Goal: Task Accomplishment & Management: Complete application form

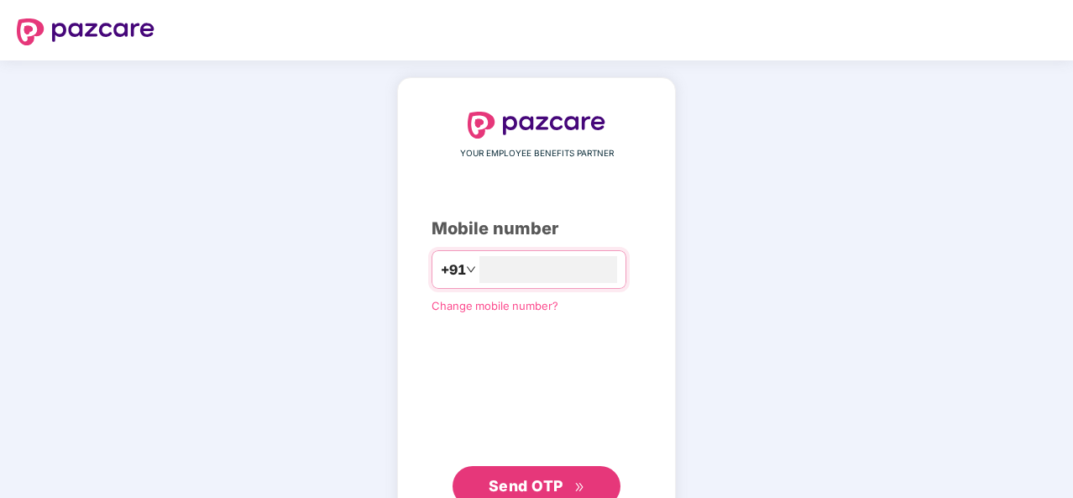
type input "**********"
click at [534, 477] on span "Send OTP" at bounding box center [526, 484] width 75 height 18
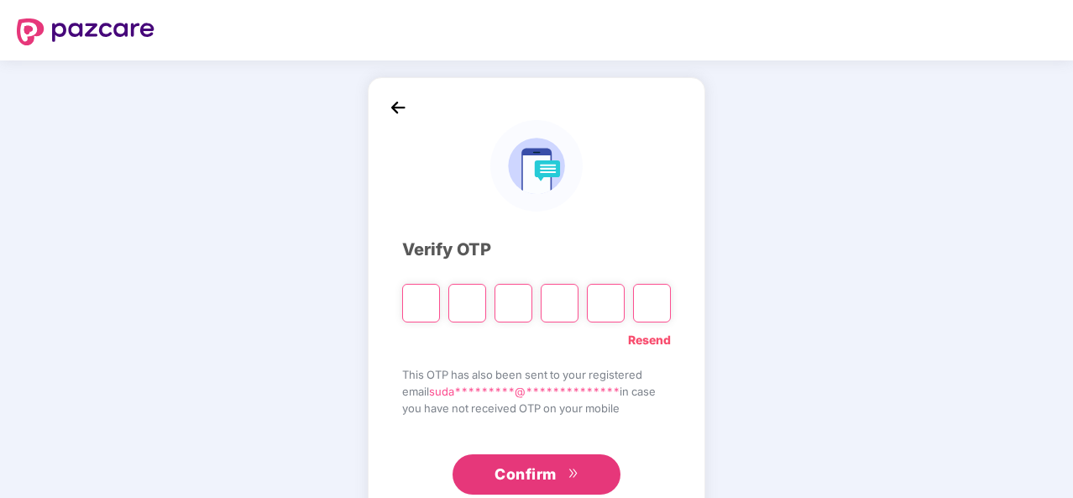
type input "*"
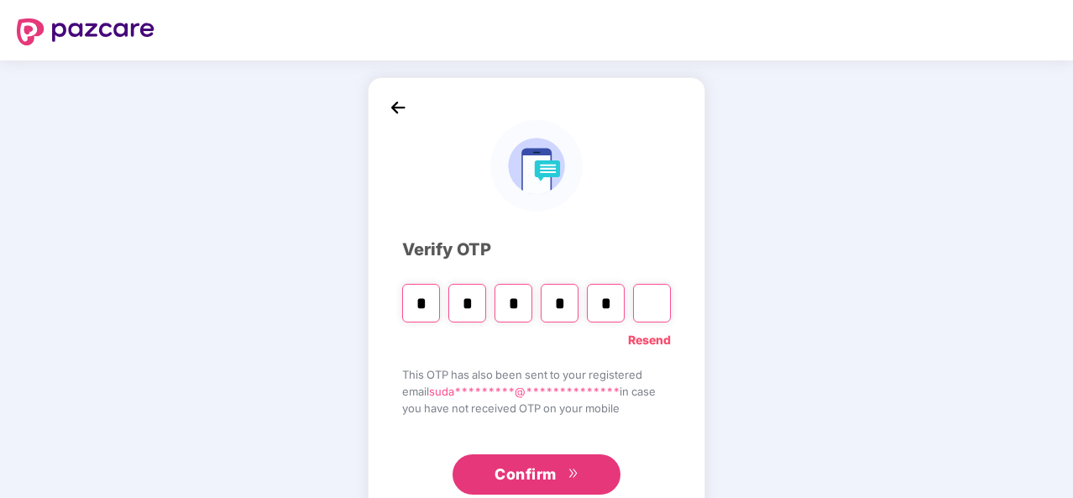
type input "*"
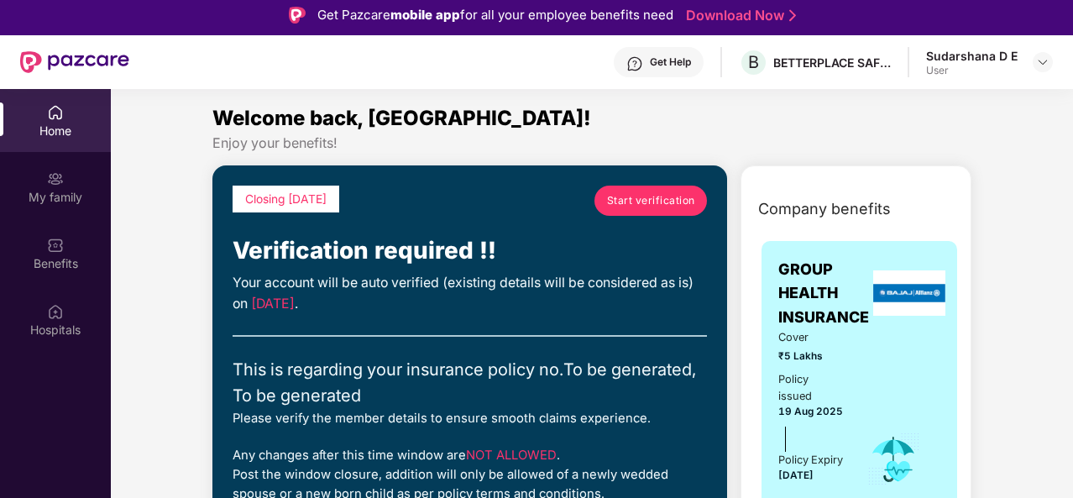
scroll to position [94, 0]
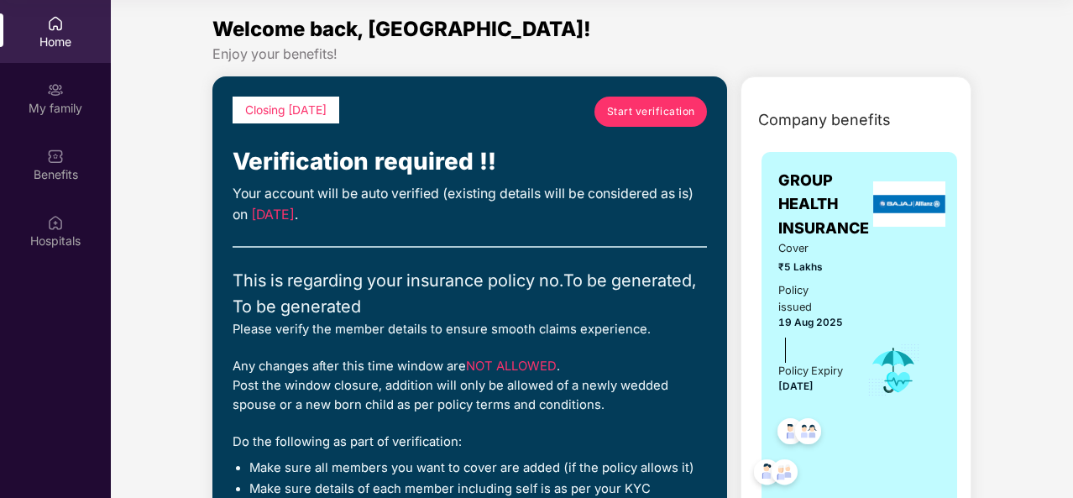
click at [637, 111] on span "Start verification" at bounding box center [651, 111] width 88 height 16
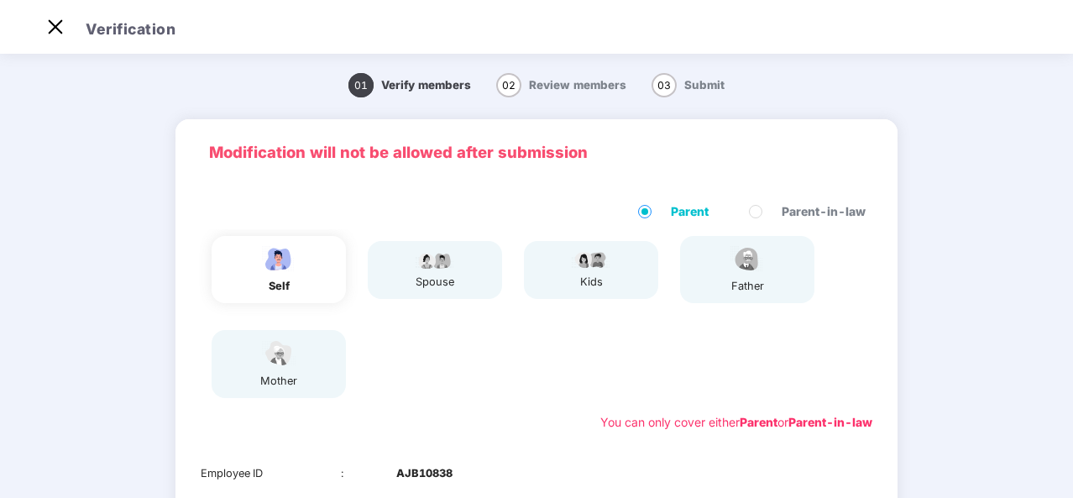
scroll to position [40, 0]
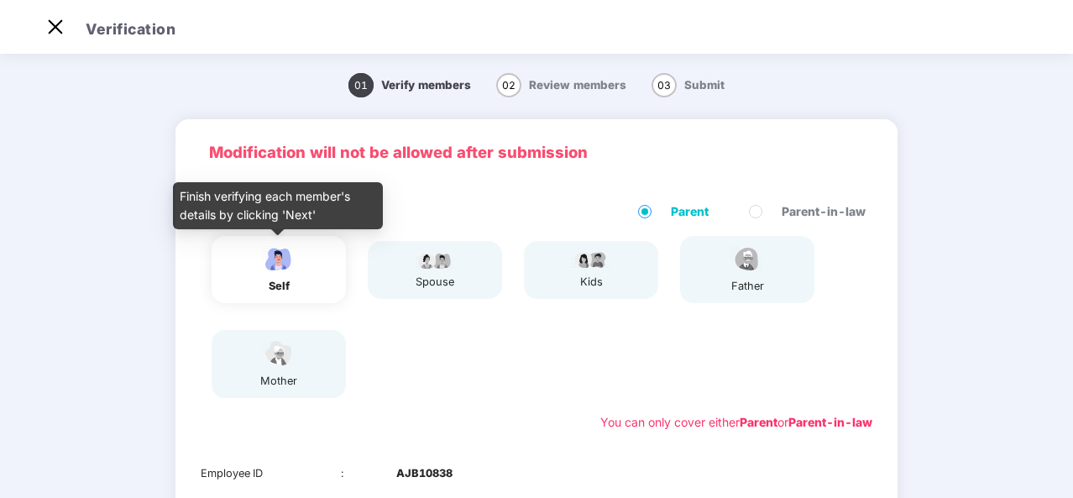
click at [275, 269] on img at bounding box center [279, 258] width 42 height 29
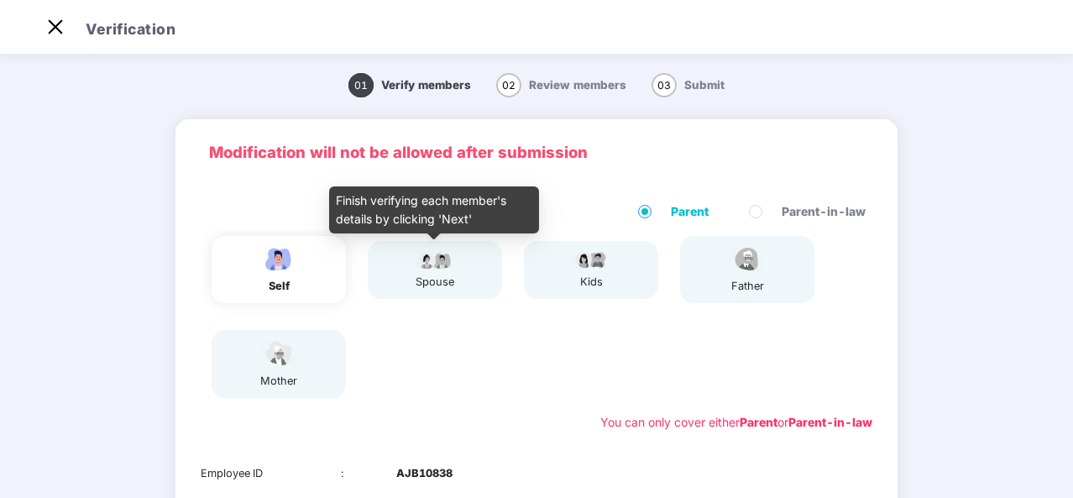
click at [438, 271] on div "spouse" at bounding box center [435, 269] width 42 height 41
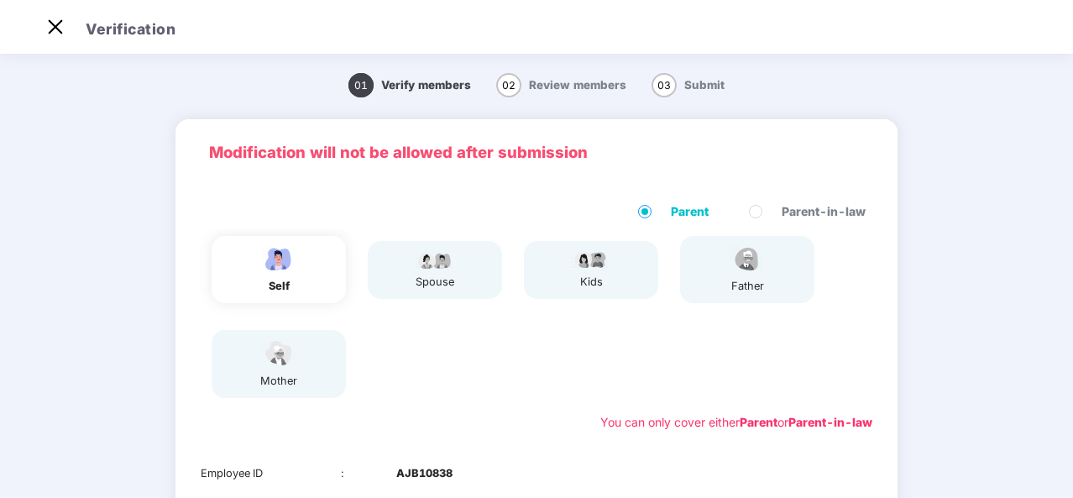
click at [615, 273] on div "kids" at bounding box center [591, 270] width 134 height 58
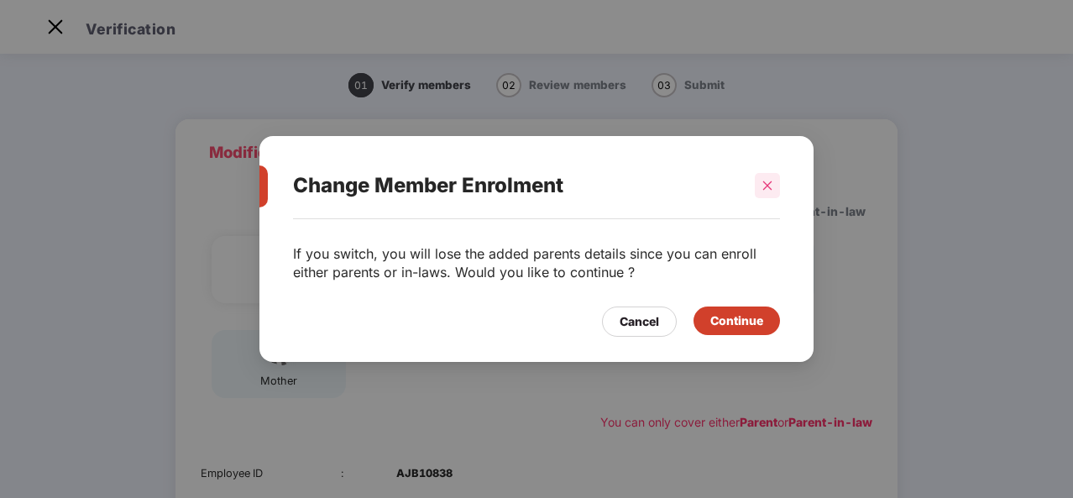
click at [768, 182] on icon "close" at bounding box center [768, 186] width 12 height 12
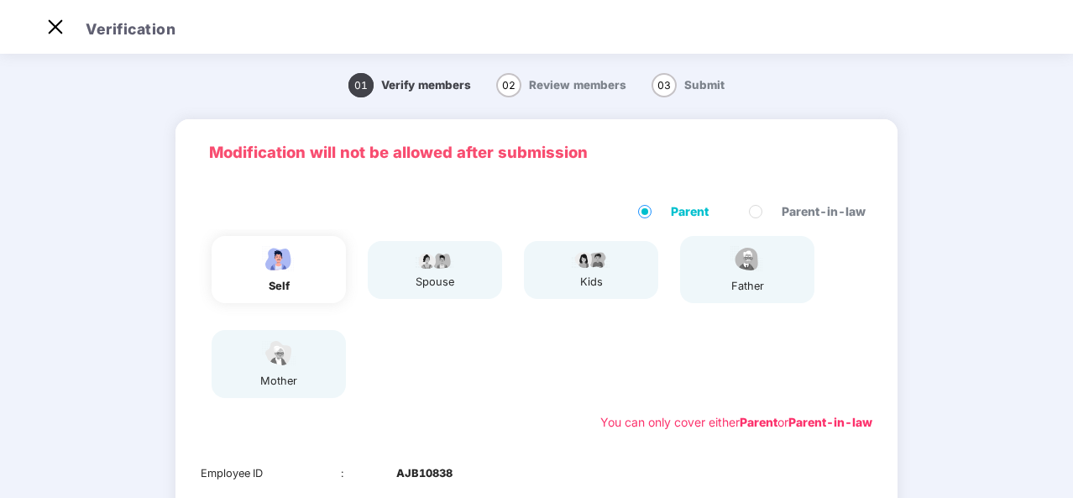
click at [630, 309] on div "self spouse kids father mother" at bounding box center [536, 317] width 685 height 176
click at [55, 28] on img at bounding box center [55, 26] width 27 height 27
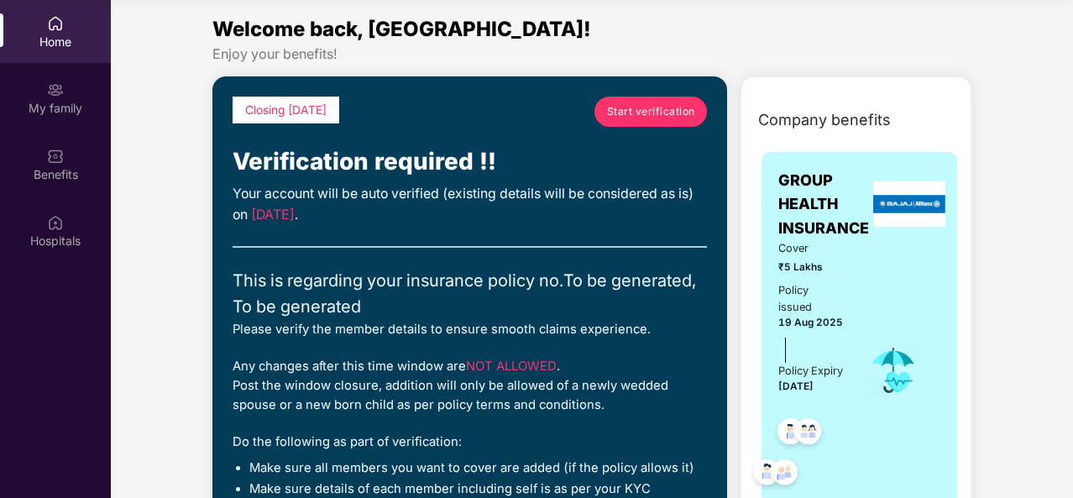
click at [638, 111] on span "Start verification" at bounding box center [651, 111] width 88 height 16
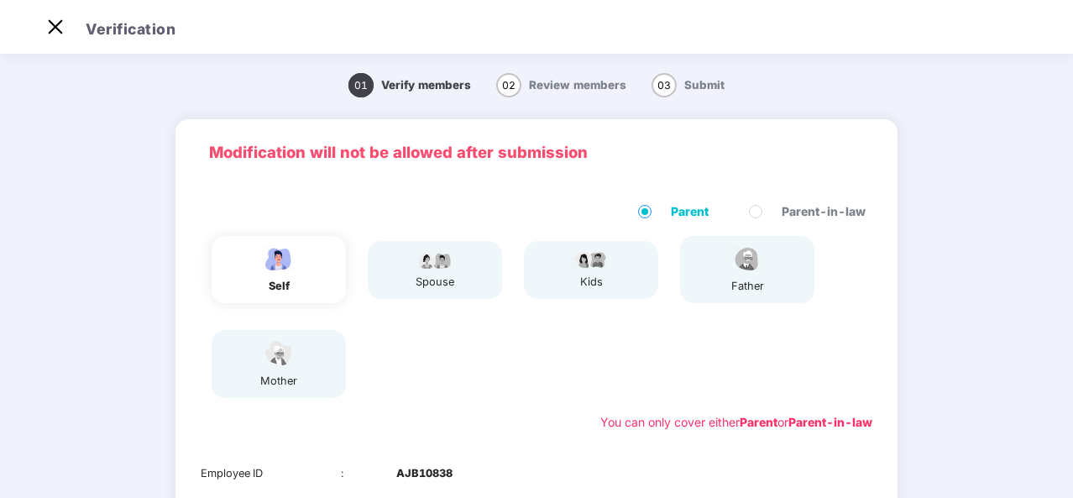
scroll to position [40, 0]
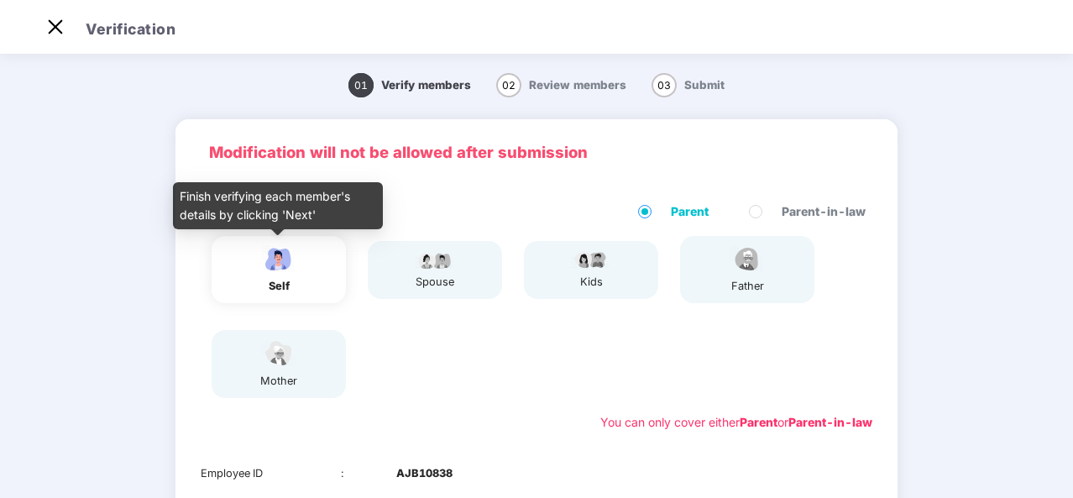
click at [275, 265] on img at bounding box center [279, 258] width 42 height 29
click at [302, 215] on div "Finish verifying each member's details by clicking 'Next'" at bounding box center [278, 205] width 210 height 47
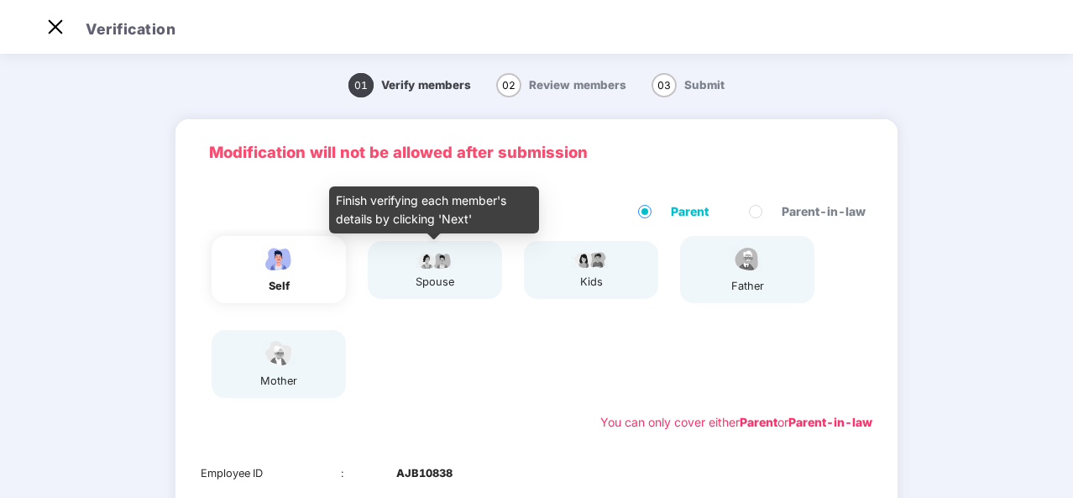
click at [428, 269] on img at bounding box center [435, 259] width 42 height 20
click at [442, 263] on img at bounding box center [435, 259] width 42 height 20
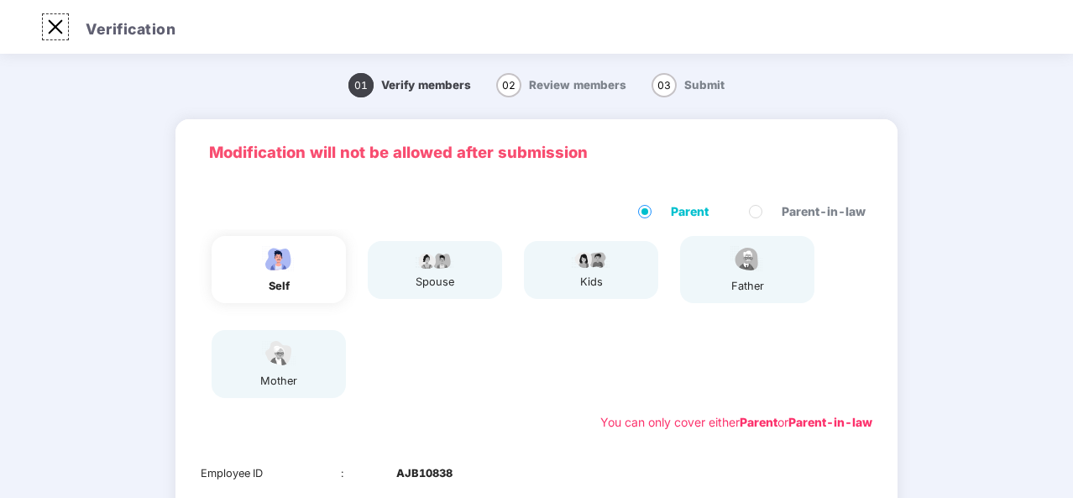
click at [55, 31] on img at bounding box center [55, 26] width 27 height 27
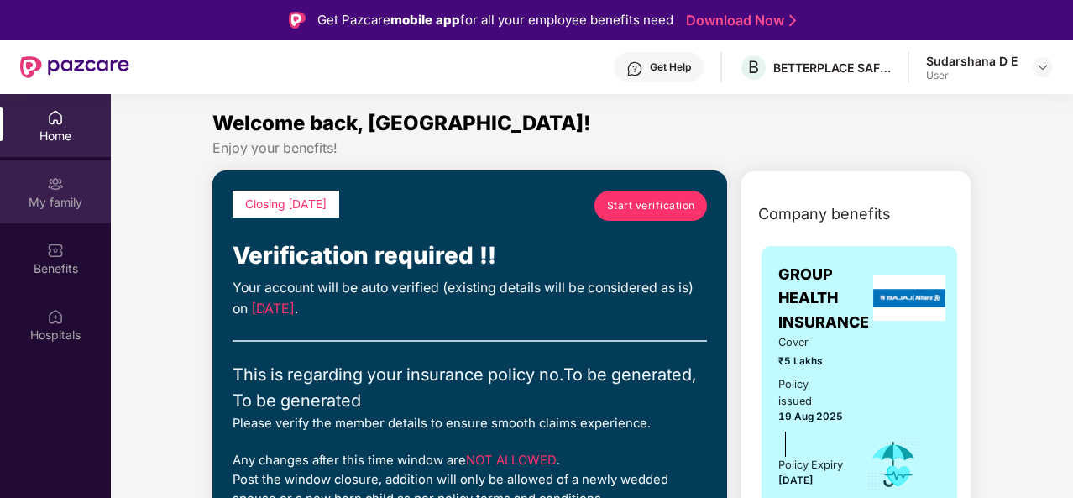
click at [52, 194] on div "My family" at bounding box center [55, 202] width 111 height 17
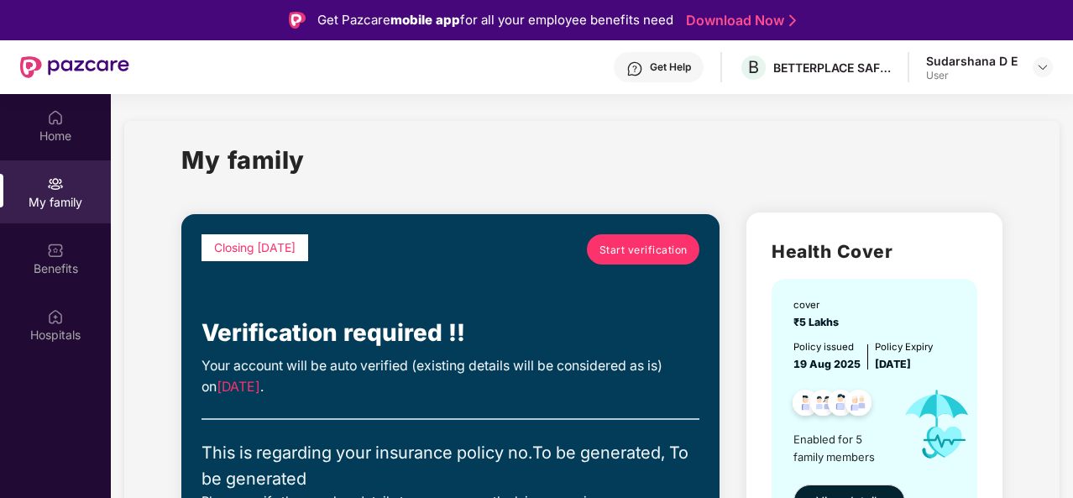
scroll to position [94, 0]
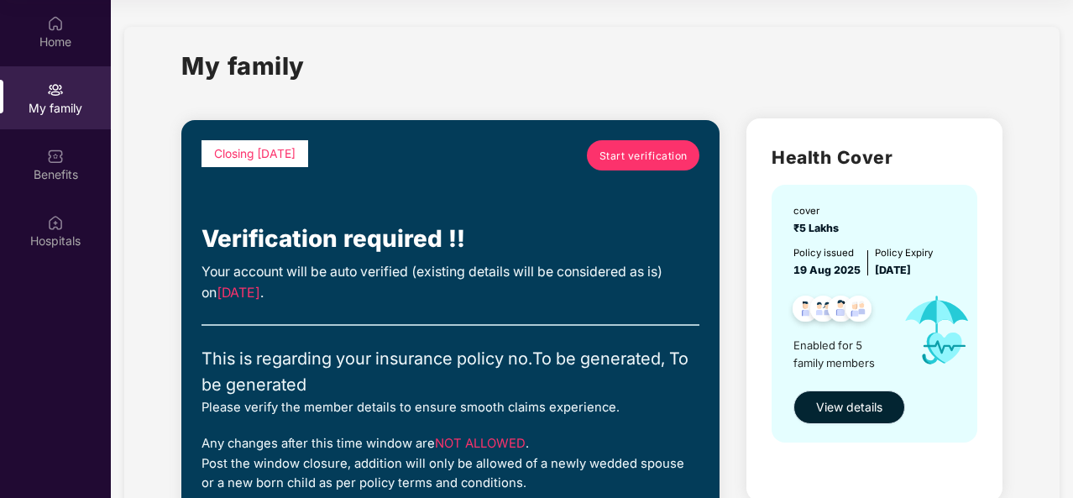
click at [852, 406] on span "View details" at bounding box center [849, 407] width 66 height 18
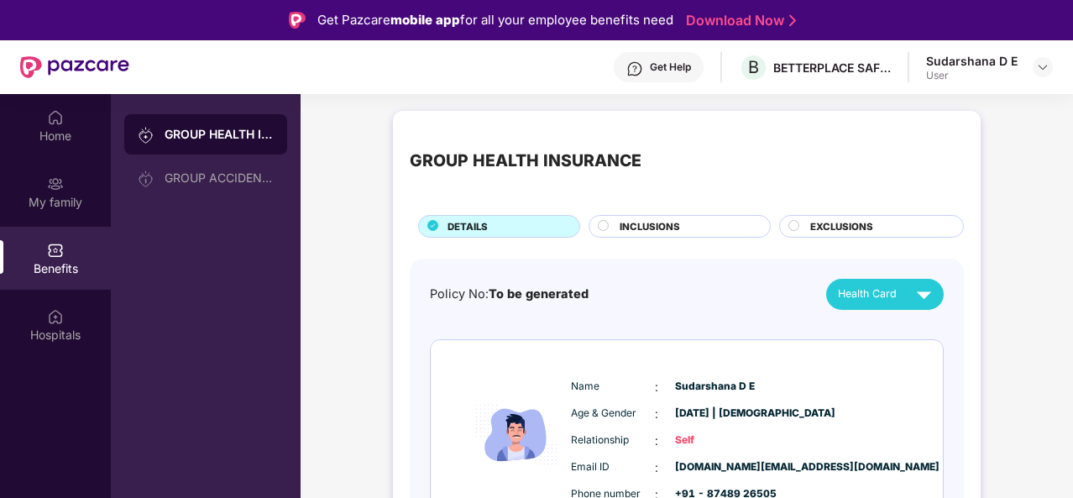
scroll to position [94, 0]
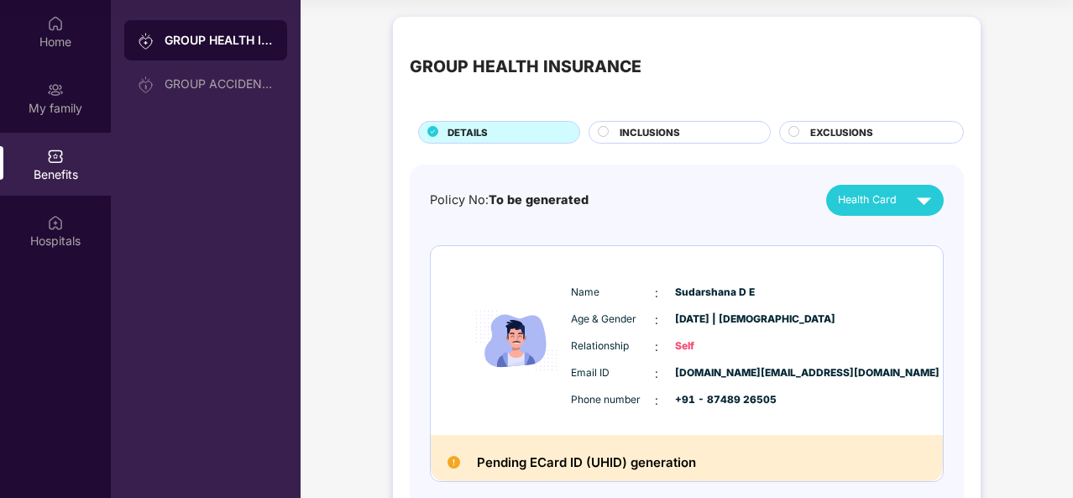
click at [601, 130] on circle at bounding box center [604, 131] width 10 height 10
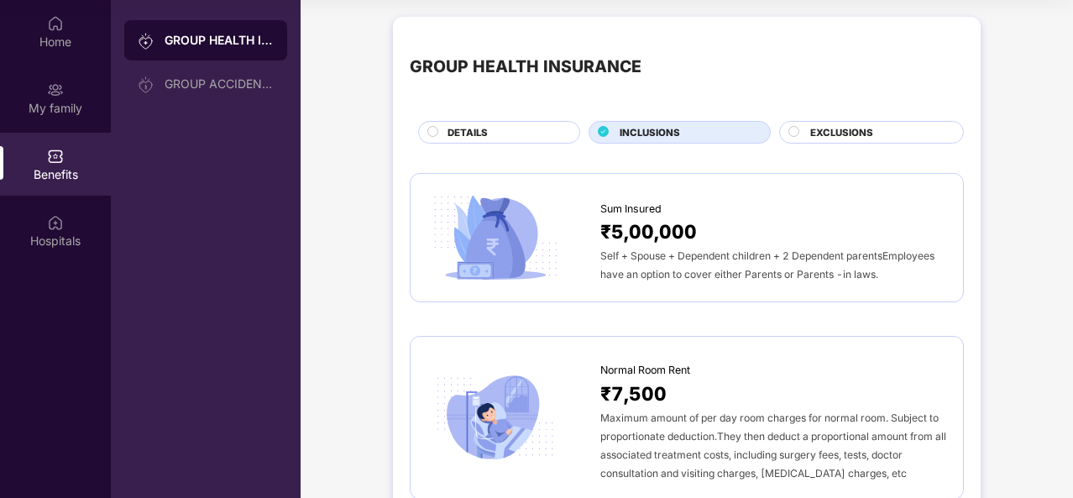
click at [794, 131] on circle at bounding box center [794, 131] width 10 height 10
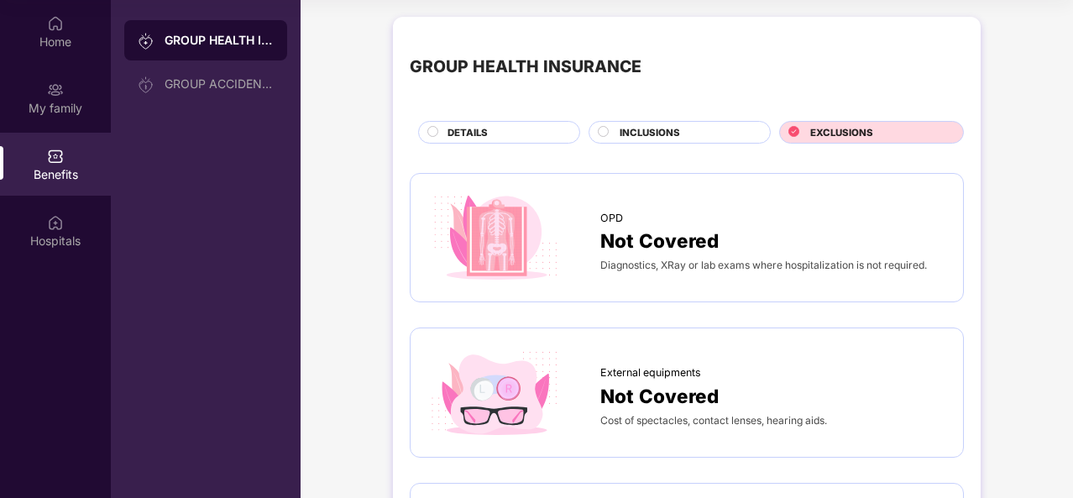
click at [427, 136] on icon at bounding box center [432, 131] width 11 height 11
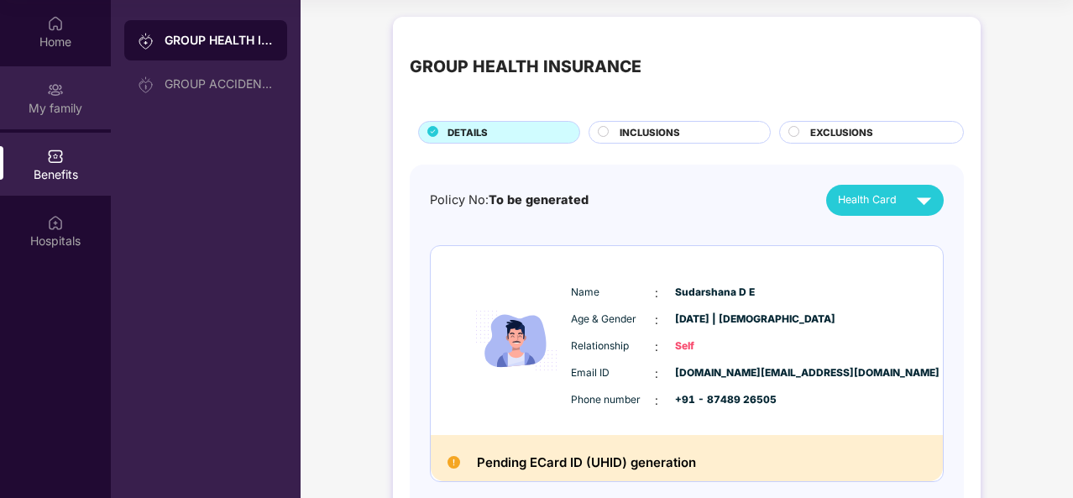
click at [61, 100] on div "My family" at bounding box center [55, 108] width 111 height 17
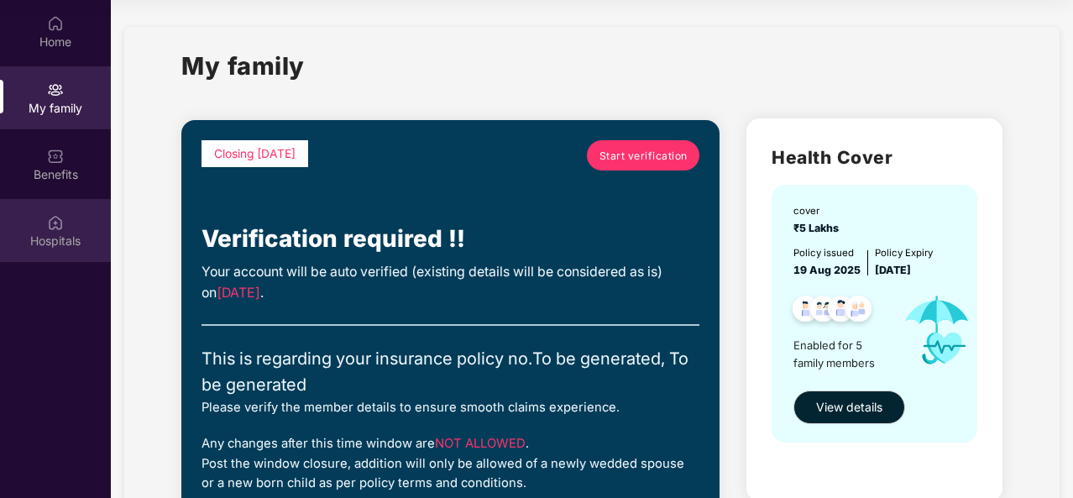
click at [53, 233] on div "Hospitals" at bounding box center [55, 241] width 111 height 17
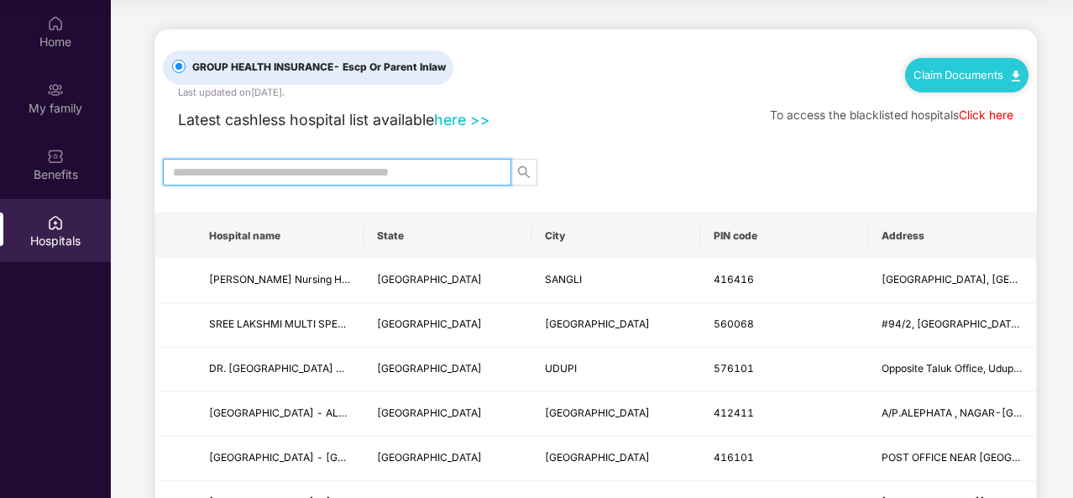
click at [329, 173] on input "text" at bounding box center [330, 172] width 315 height 18
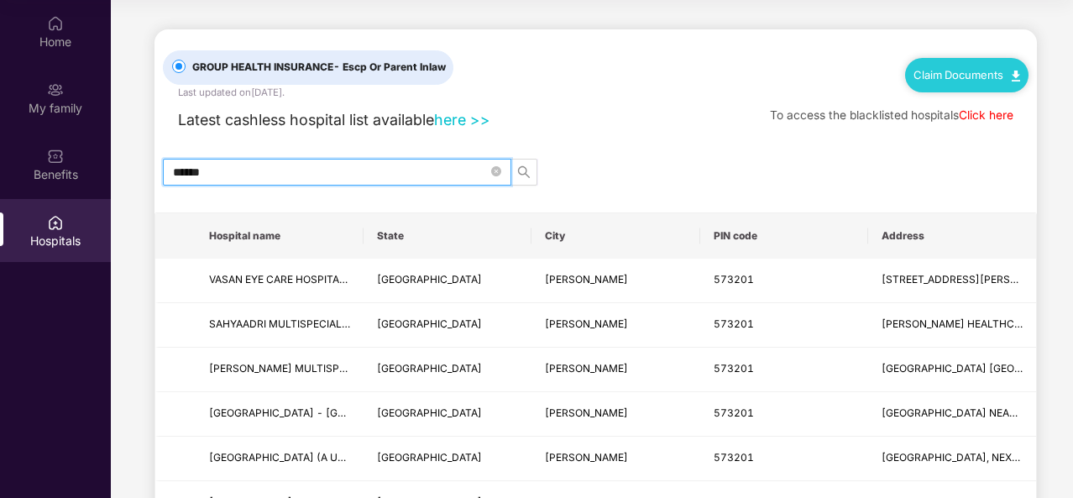
type input "******"
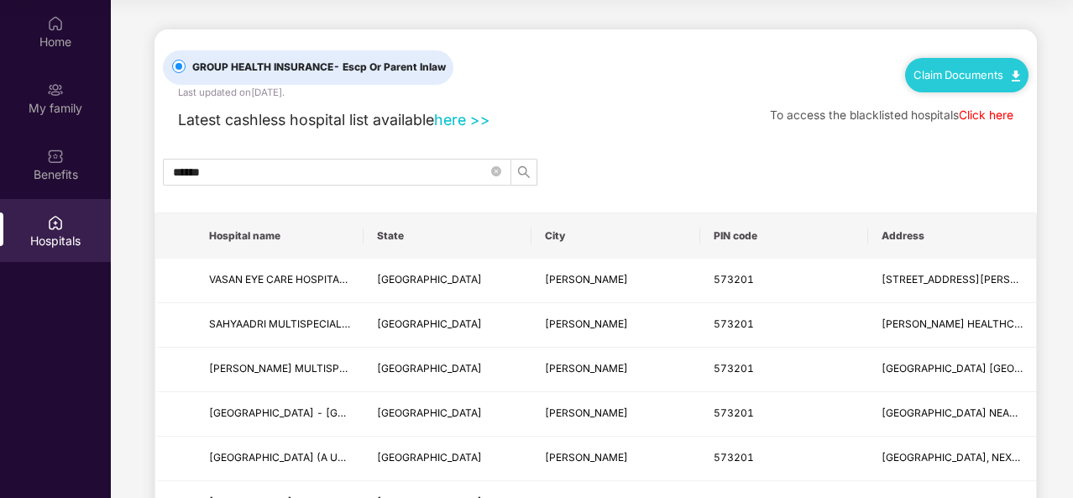
click at [457, 122] on link "here >>" at bounding box center [462, 120] width 56 height 18
click at [50, 112] on div "My family" at bounding box center [55, 108] width 111 height 17
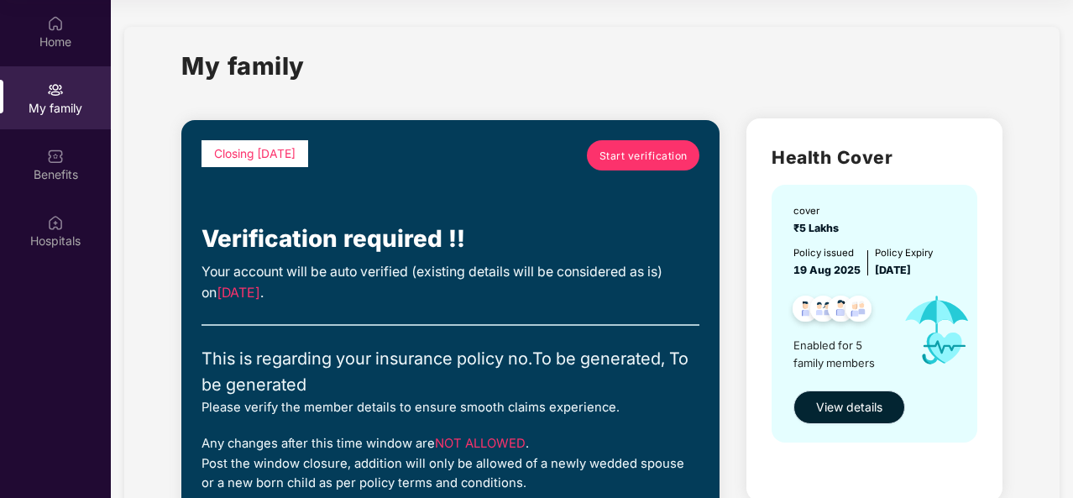
click at [839, 407] on span "View details" at bounding box center [849, 407] width 66 height 18
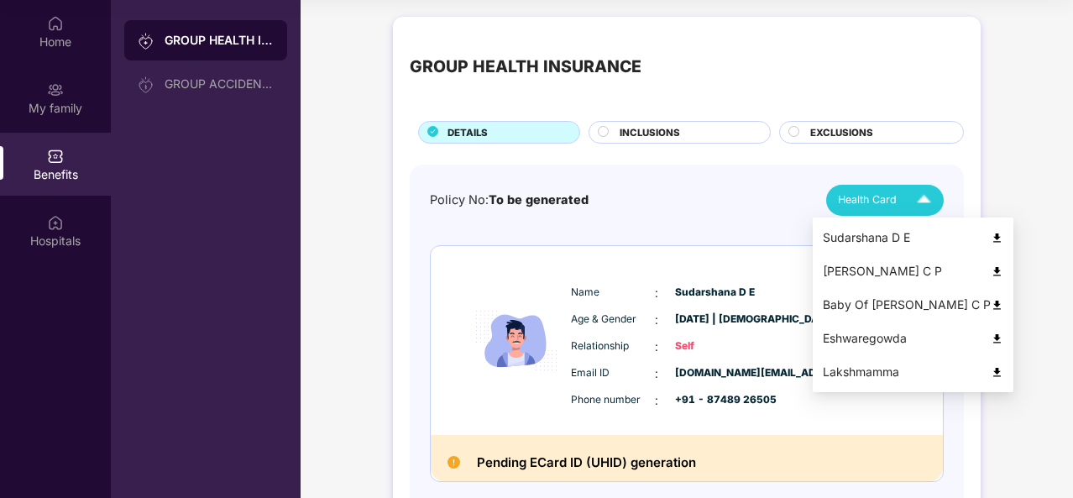
click at [925, 199] on img at bounding box center [924, 200] width 29 height 29
click at [842, 273] on div "[PERSON_NAME] C P" at bounding box center [913, 271] width 181 height 18
click at [922, 202] on img at bounding box center [924, 200] width 29 height 29
click at [848, 305] on div "Baby Of [PERSON_NAME] C P" at bounding box center [913, 305] width 181 height 18
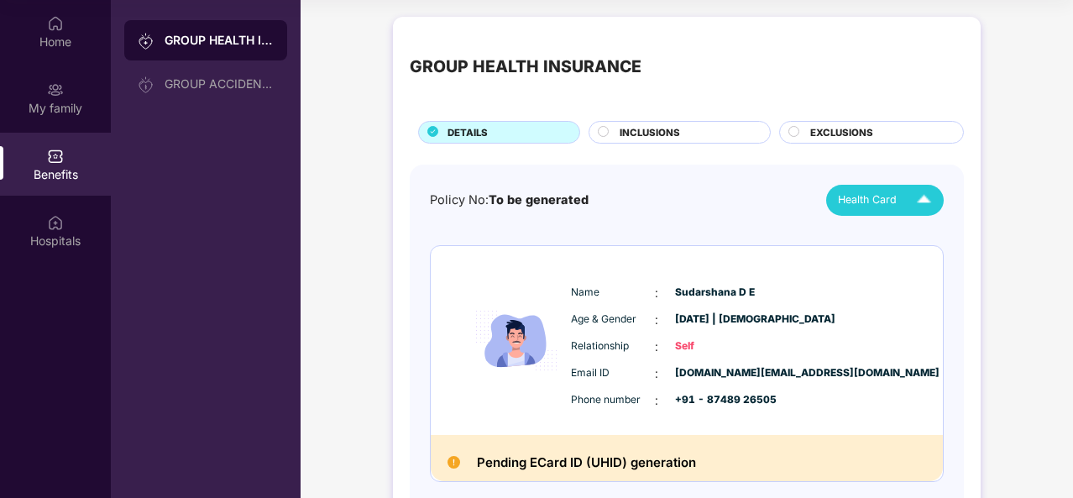
click at [605, 128] on circle at bounding box center [604, 131] width 10 height 10
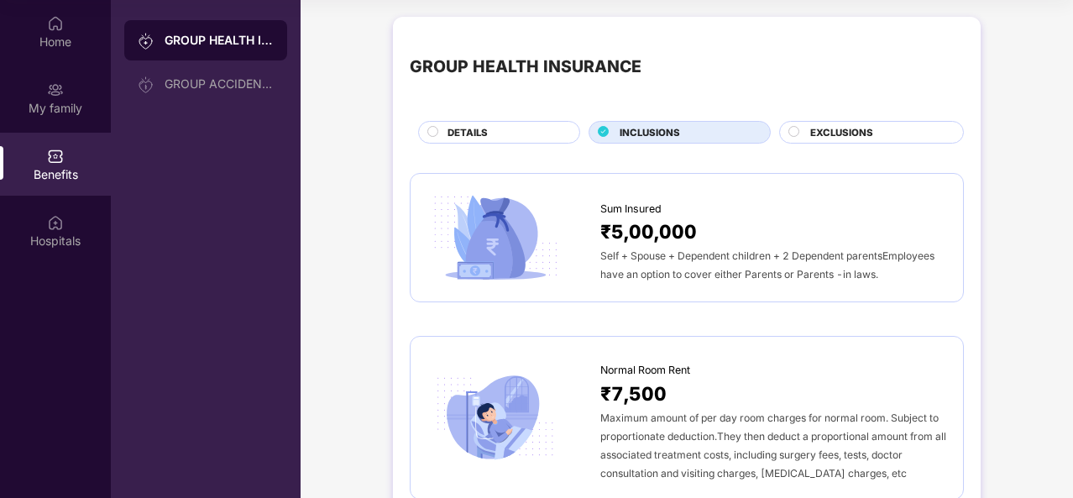
click at [793, 133] on circle at bounding box center [794, 131] width 10 height 10
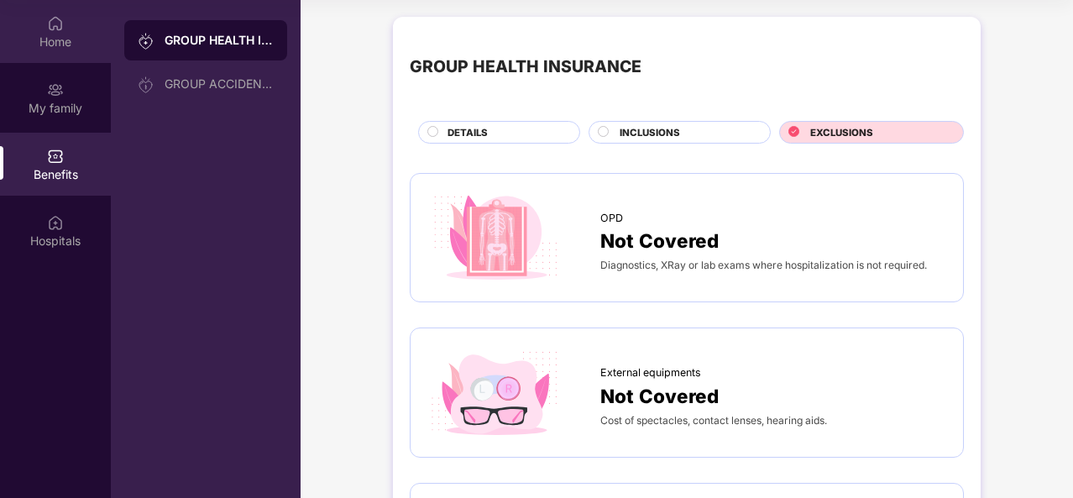
click at [62, 36] on div "Home" at bounding box center [55, 42] width 111 height 17
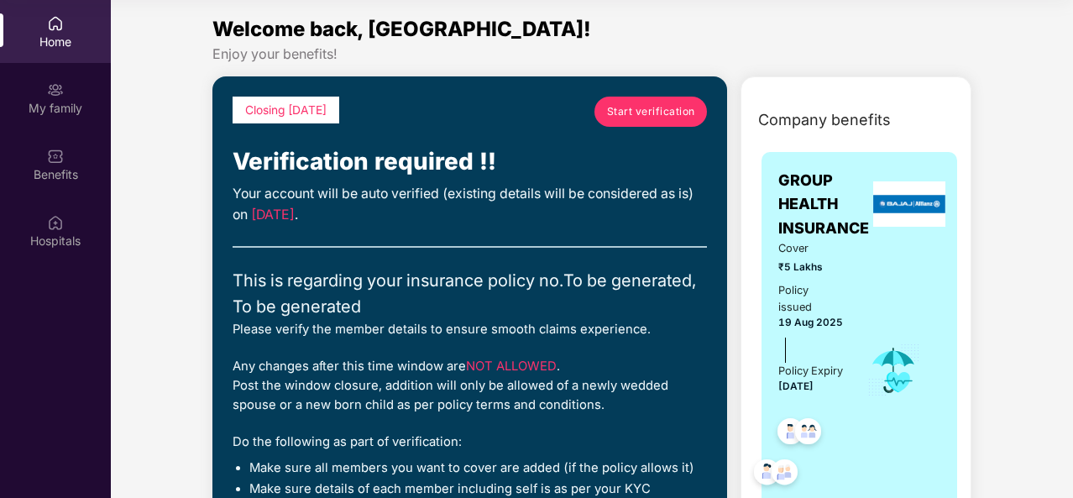
click at [632, 116] on span "Start verification" at bounding box center [651, 111] width 88 height 16
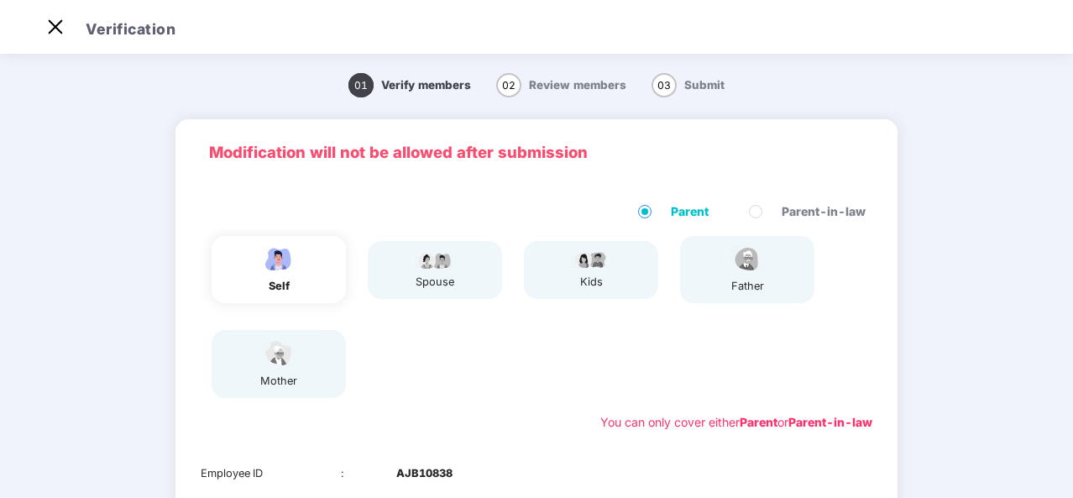
scroll to position [40, 0]
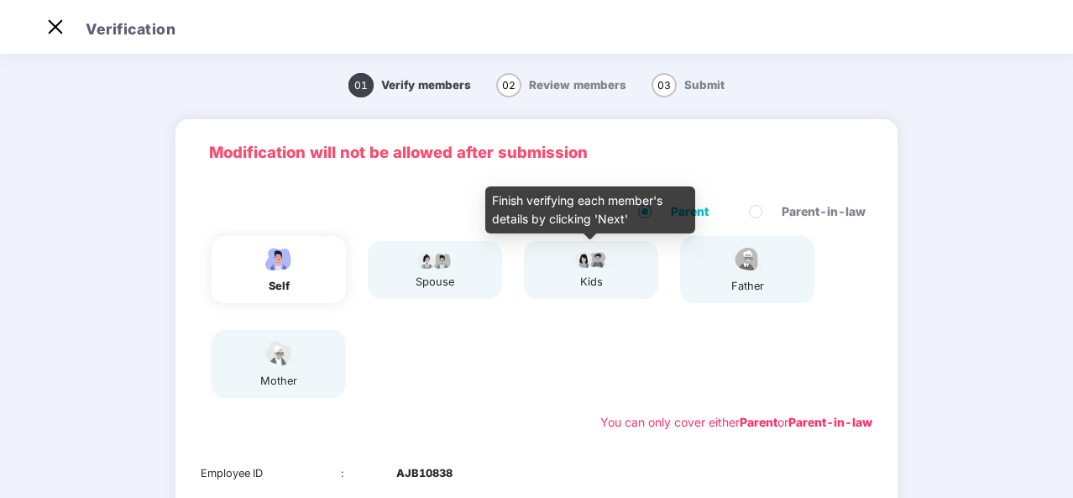
click at [592, 275] on div "kids" at bounding box center [591, 282] width 42 height 17
click at [600, 256] on img at bounding box center [591, 259] width 42 height 20
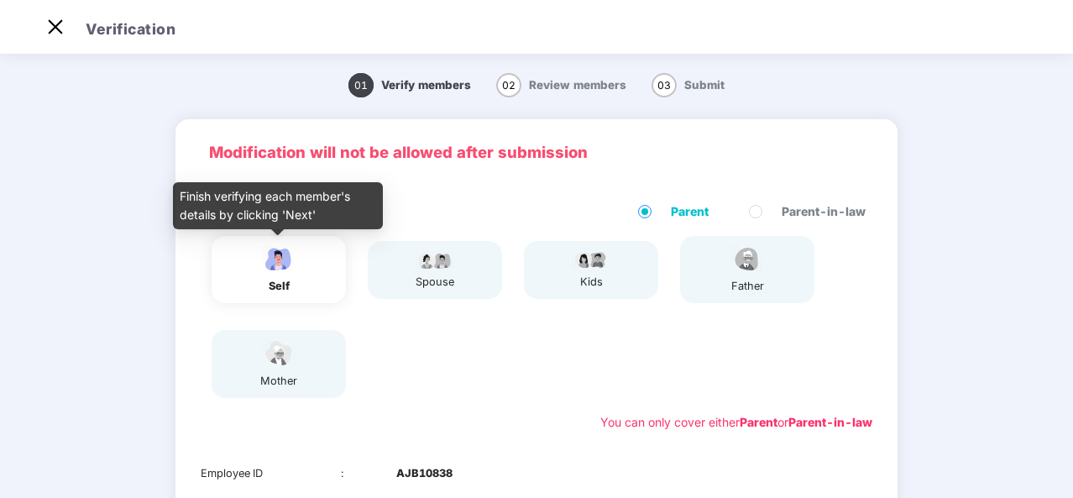
click at [300, 214] on div "Finish verifying each member's details by clicking 'Next'" at bounding box center [278, 205] width 210 height 47
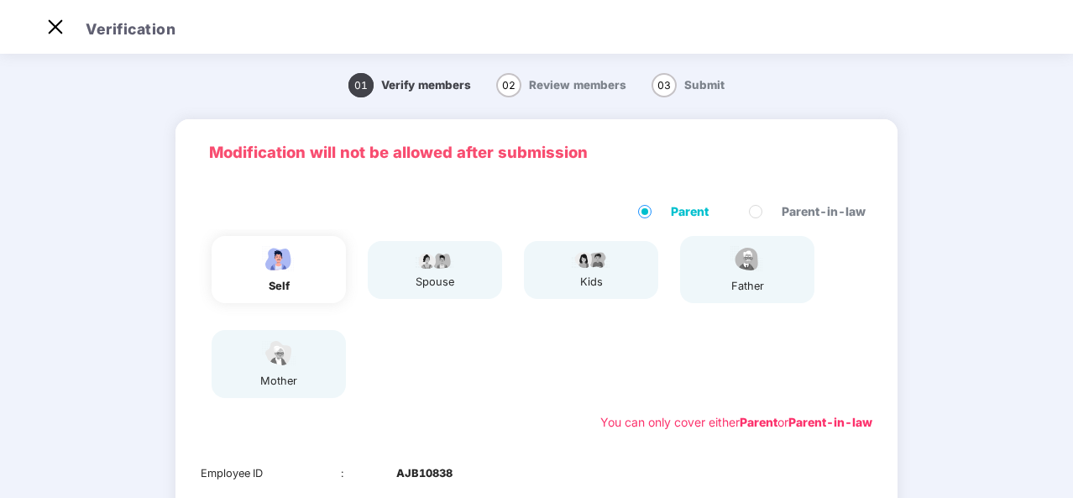
click at [546, 85] on span "Review members" at bounding box center [577, 84] width 97 height 13
click at [705, 81] on span "Submit" at bounding box center [704, 84] width 40 height 13
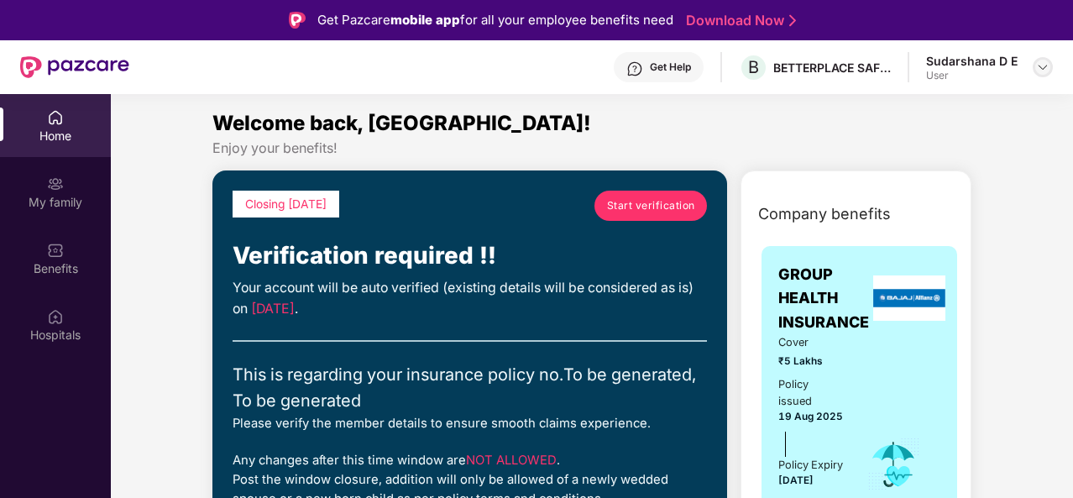
click at [1039, 65] on img at bounding box center [1042, 66] width 13 height 13
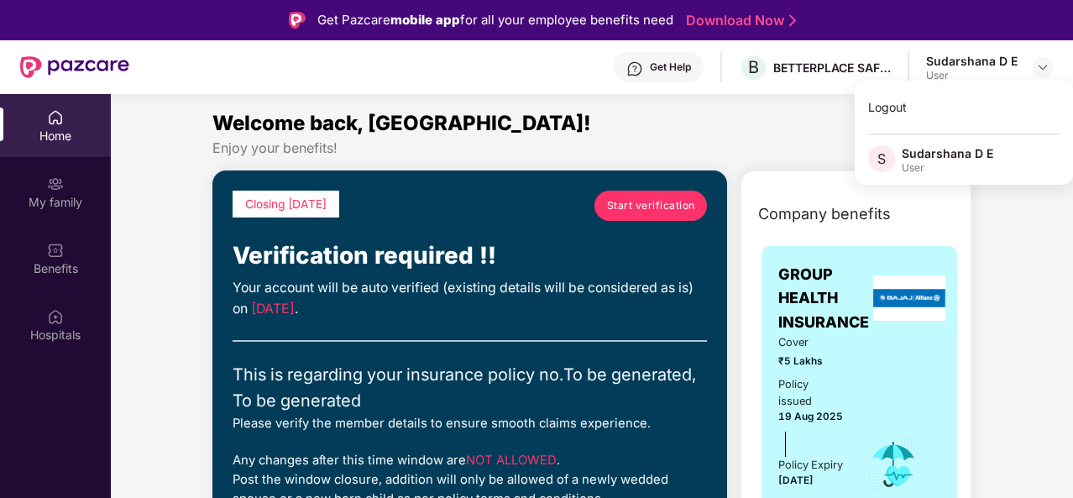
click at [929, 161] on div "User" at bounding box center [948, 167] width 92 height 13
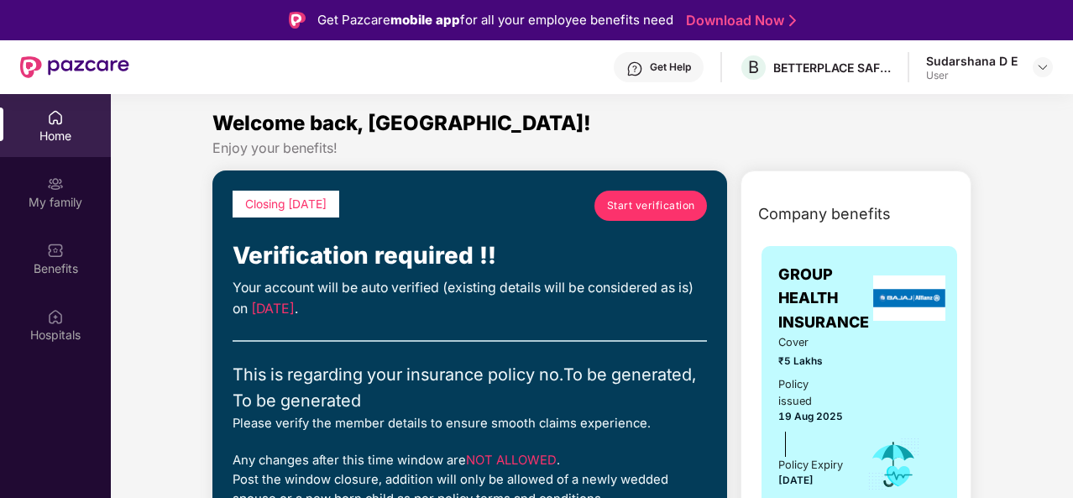
click at [945, 56] on div "Sudarshana D E" at bounding box center [972, 61] width 92 height 16
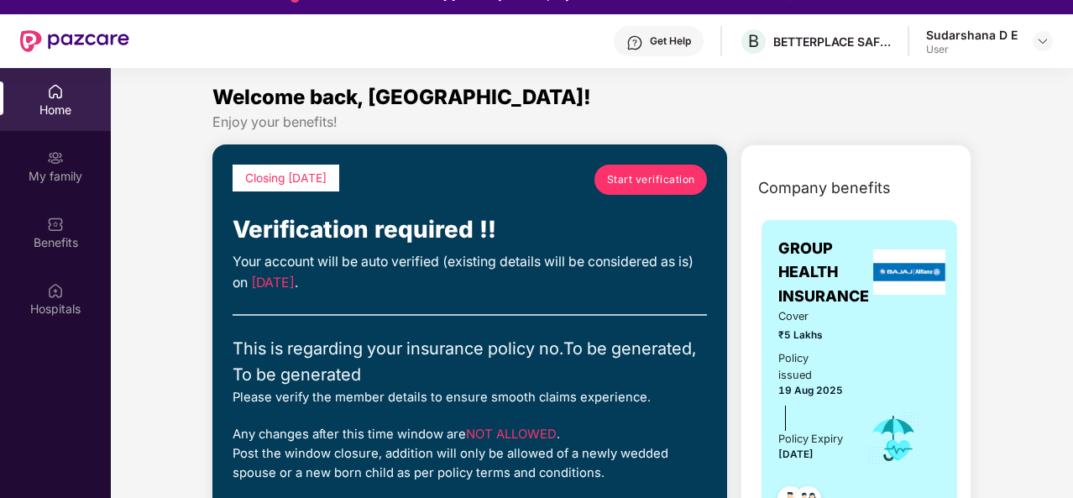
scroll to position [6, 0]
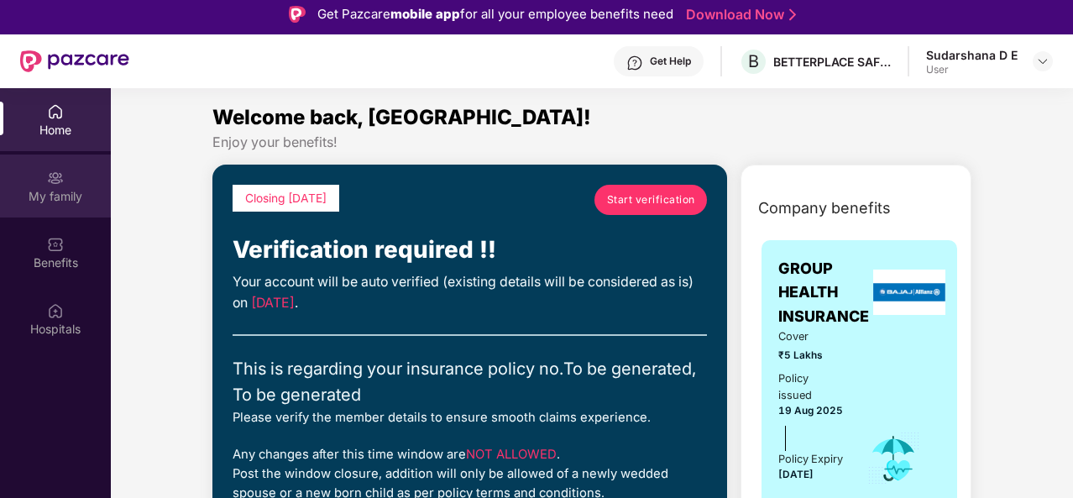
click at [60, 189] on div "My family" at bounding box center [55, 196] width 111 height 17
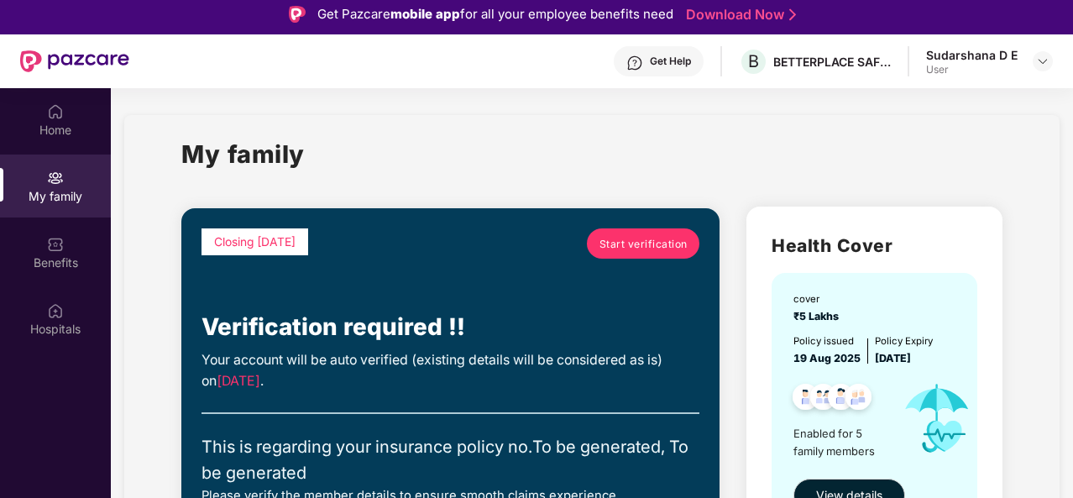
click at [675, 63] on div "Get Help" at bounding box center [670, 61] width 41 height 13
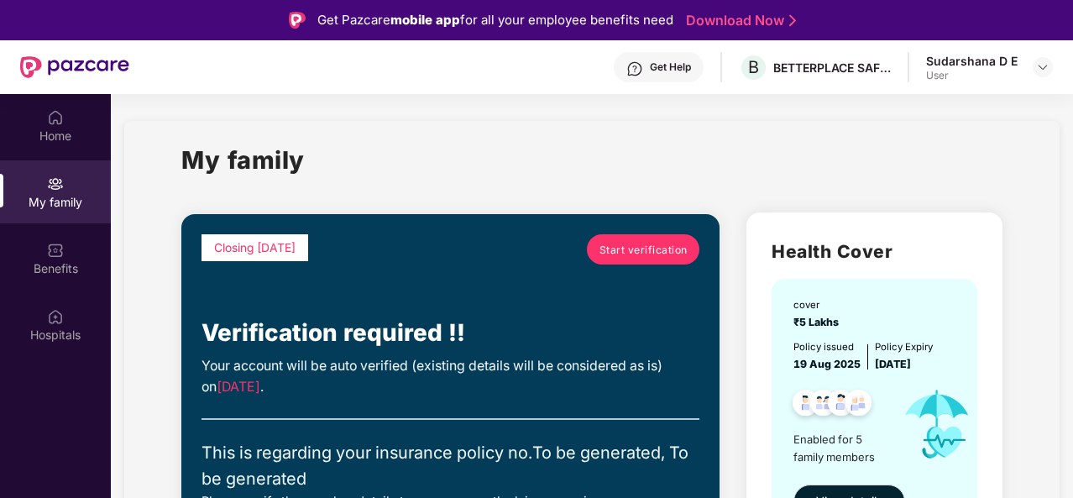
click at [658, 66] on div "Get Help" at bounding box center [670, 66] width 41 height 13
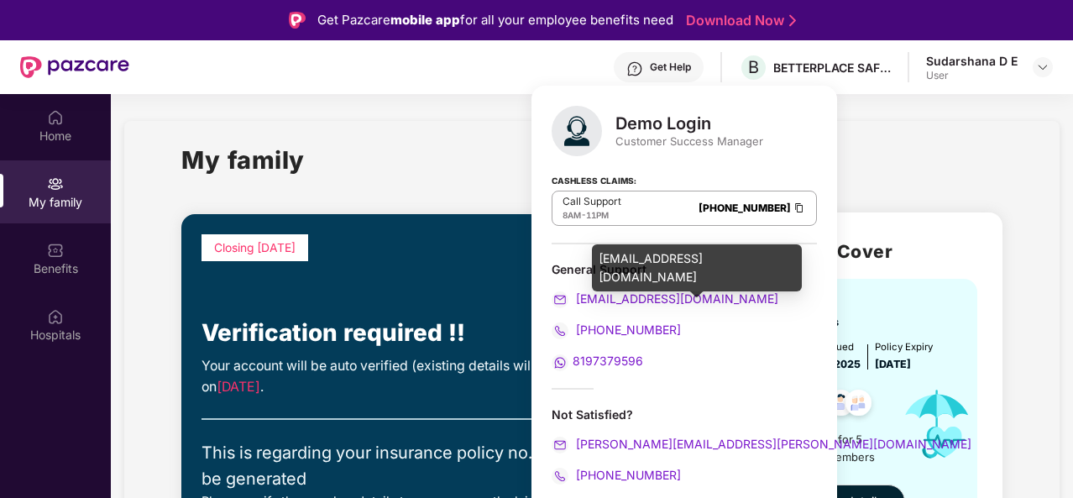
click at [627, 295] on span "[EMAIL_ADDRESS][DOMAIN_NAME]" at bounding box center [676, 298] width 206 height 14
click at [608, 300] on span "[EMAIL_ADDRESS][DOMAIN_NAME]" at bounding box center [676, 298] width 206 height 14
click at [600, 301] on span "[EMAIL_ADDRESS][DOMAIN_NAME]" at bounding box center [676, 298] width 206 height 14
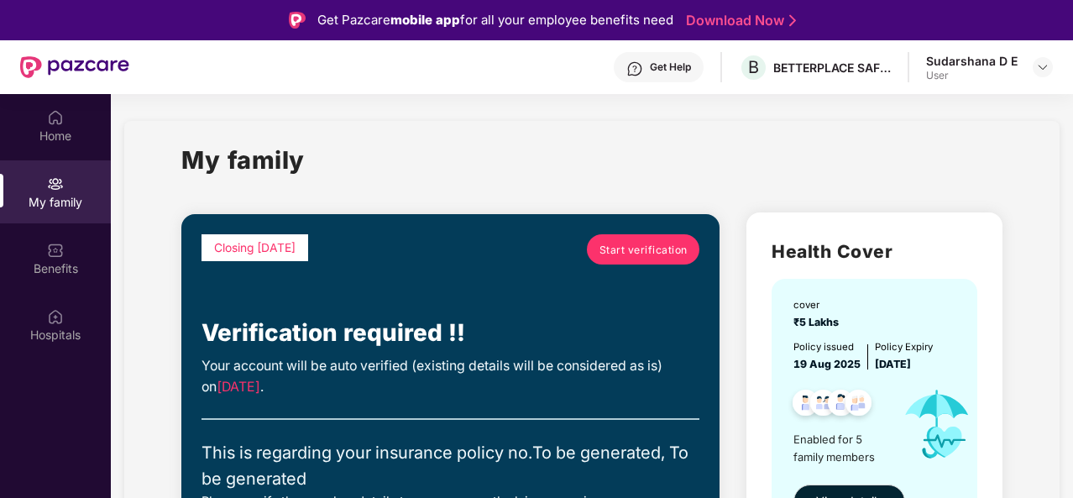
click at [434, 188] on div "My family" at bounding box center [591, 170] width 821 height 58
click at [660, 256] on span "Start verification" at bounding box center [644, 250] width 88 height 16
